Goal: Communication & Community: Ask a question

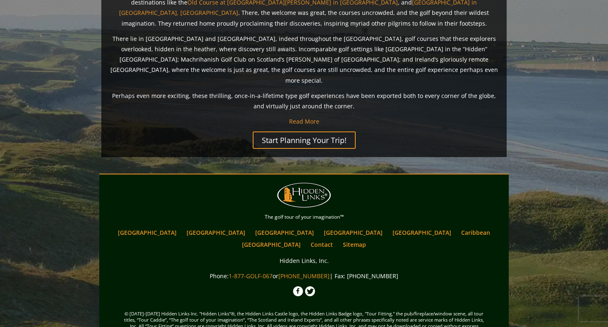
scroll to position [649, 0]
click at [305, 239] on link "[GEOGRAPHIC_DATA]" at bounding box center [271, 245] width 67 height 12
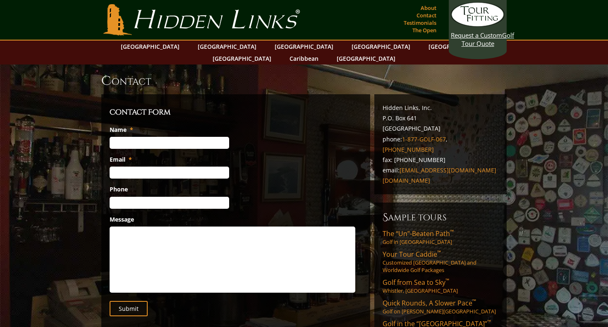
click at [144, 138] on ul "Name * Email * Phone Message Email This field is for validation purposes and sh…" at bounding box center [236, 210] width 252 height 169
type input "[PERSON_NAME]"
type input "[PERSON_NAME][EMAIL_ADDRESS][DOMAIN_NAME]"
type input "[PHONE_NUMBER]"
click at [150, 227] on textarea "Message" at bounding box center [233, 260] width 246 height 66
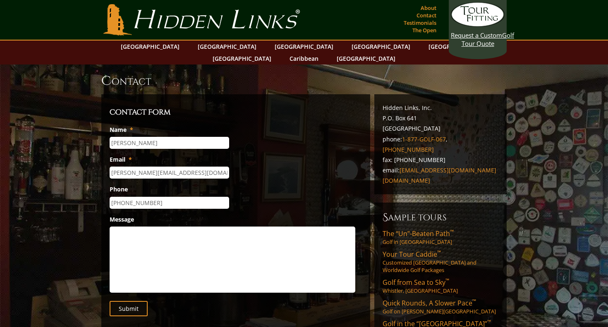
paste textarea "Hello Golf Vacation Ireland Team, My name is [PERSON_NAME], and I am the co-fou…"
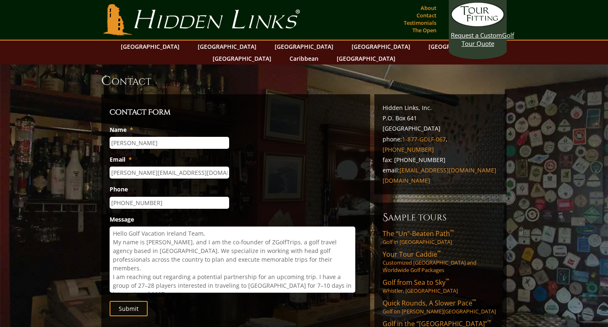
drag, startPoint x: 206, startPoint y: 221, endPoint x: 130, endPoint y: 221, distance: 77.0
click at [130, 227] on textarea "Hello Golf Vacation Ireland Team, My name is [PERSON_NAME], and I am the co-fou…" at bounding box center [233, 260] width 246 height 66
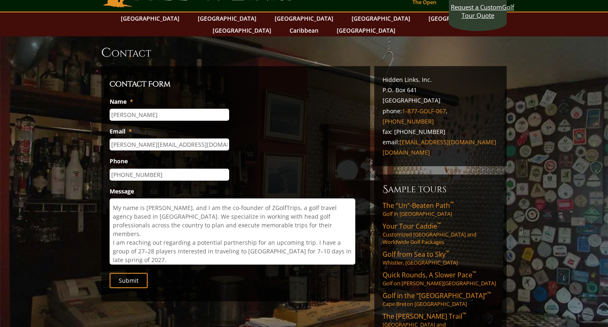
scroll to position [17, 0]
type textarea "Hello Hidden Links Team, My name is [PERSON_NAME], and I am the co-founder of Z…"
click at [133, 273] on input "Submit" at bounding box center [129, 280] width 38 height 15
